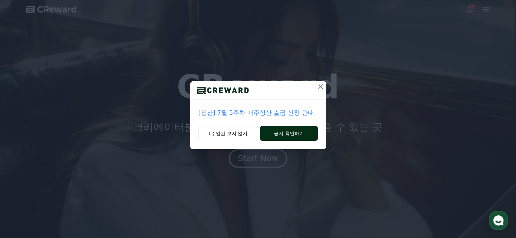
click at [277, 133] on button "공지 확인하기" at bounding box center [289, 133] width 58 height 15
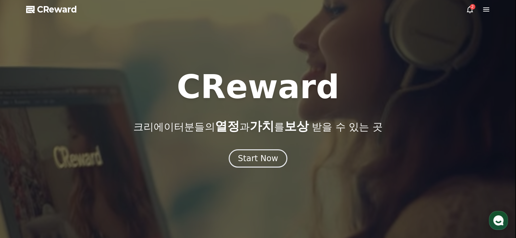
click at [470, 8] on div "2" at bounding box center [472, 6] width 5 height 5
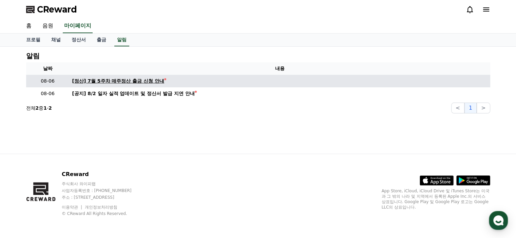
click at [134, 79] on div "[정산] 7월 5주차 매주정산 출금 신청 안내" at bounding box center [118, 81] width 92 height 7
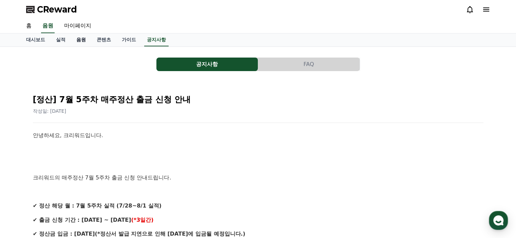
click at [79, 42] on link "음원" at bounding box center [81, 40] width 20 height 13
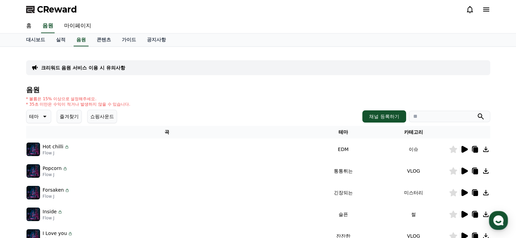
click at [464, 149] on icon at bounding box center [464, 149] width 6 height 7
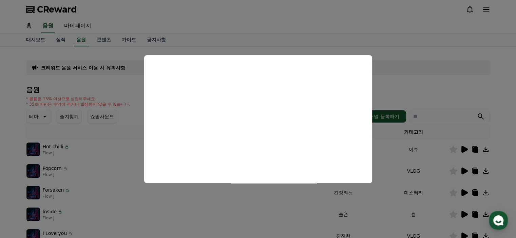
click at [218, 210] on button "close modal" at bounding box center [258, 119] width 516 height 238
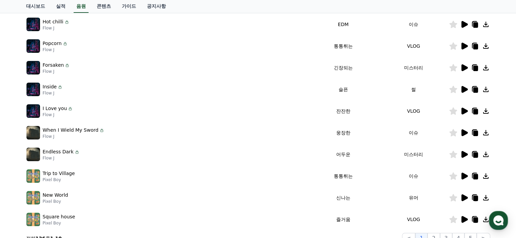
scroll to position [136, 0]
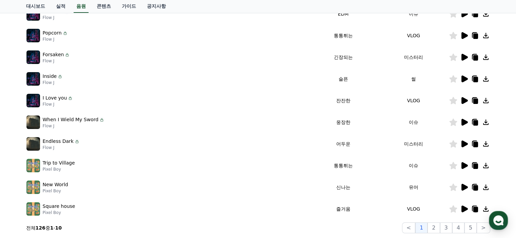
click at [462, 123] on icon at bounding box center [464, 122] width 6 height 7
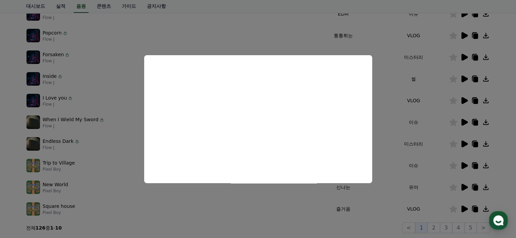
drag, startPoint x: 400, startPoint y: 165, endPoint x: 396, endPoint y: 181, distance: 16.7
click at [396, 181] on button "close modal" at bounding box center [258, 119] width 516 height 238
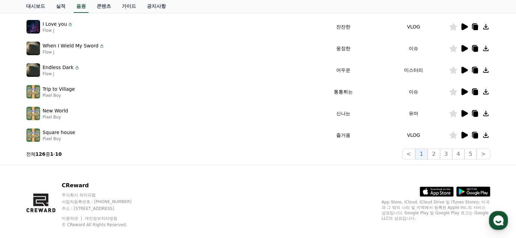
scroll to position [220, 0]
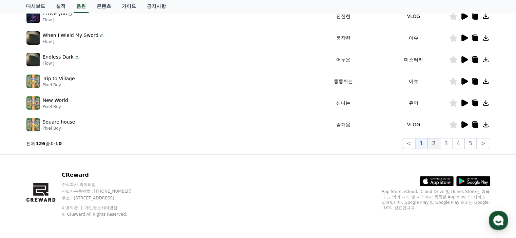
click at [440, 146] on button "2" at bounding box center [446, 143] width 12 height 11
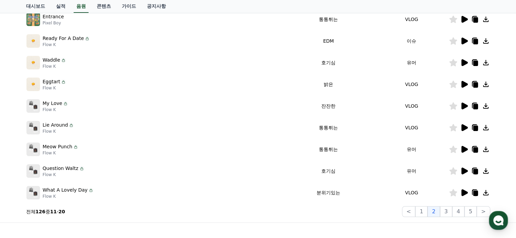
scroll to position [152, 0]
click at [464, 209] on button "3" at bounding box center [470, 211] width 12 height 11
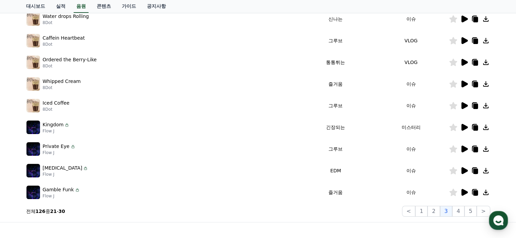
click at [466, 20] on icon at bounding box center [464, 19] width 8 height 8
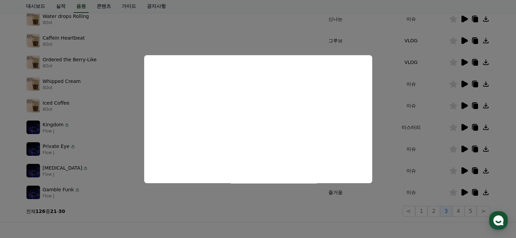
click at [402, 230] on button "close modal" at bounding box center [258, 119] width 516 height 238
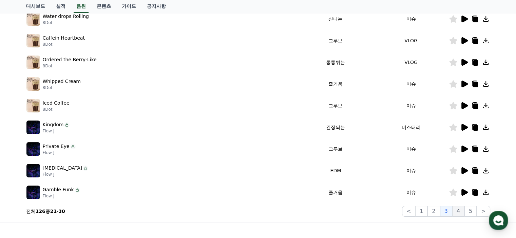
click at [458, 213] on button "4" at bounding box center [458, 211] width 12 height 11
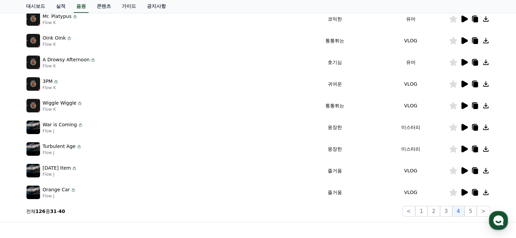
click at [464, 62] on icon at bounding box center [464, 62] width 6 height 7
